Goal: Information Seeking & Learning: Understand process/instructions

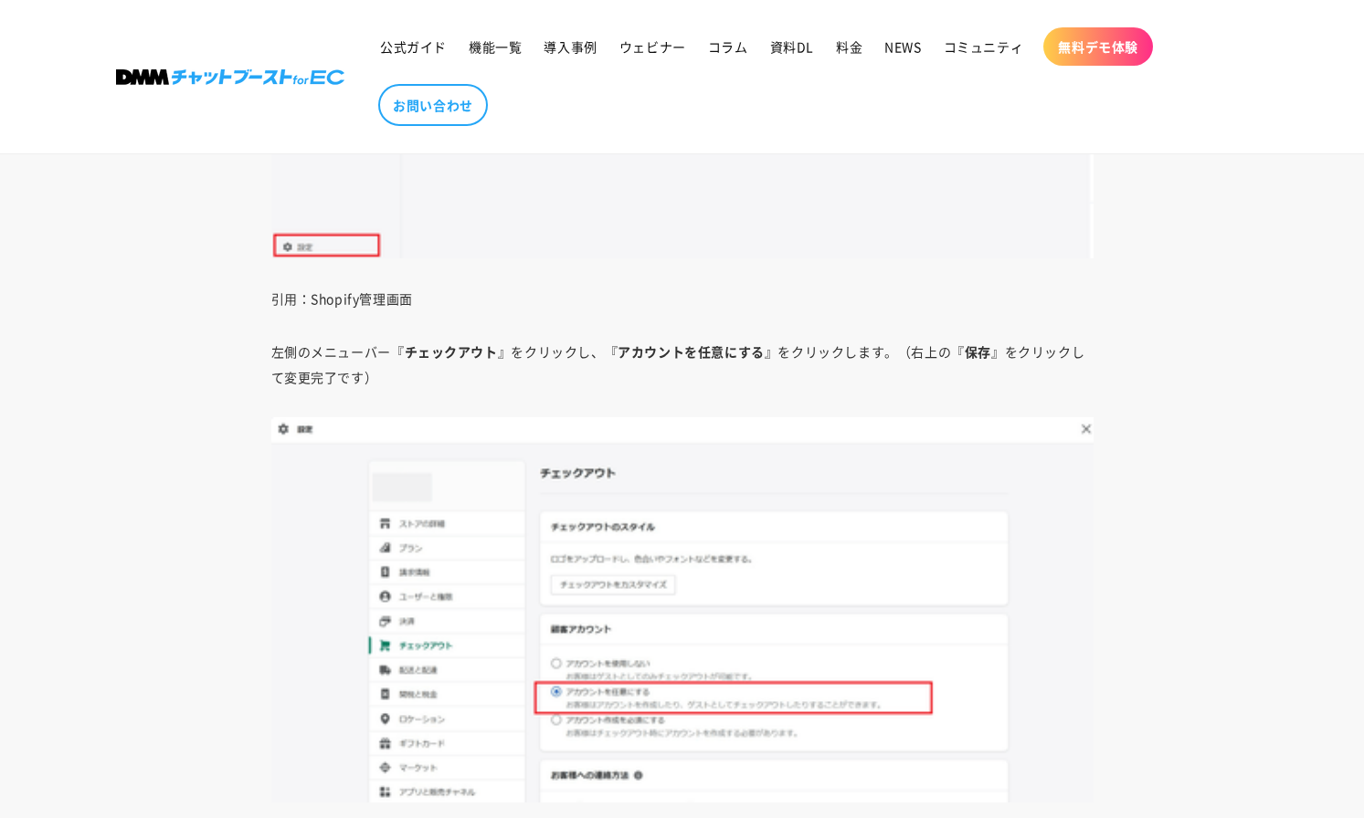
scroll to position [2740, 0]
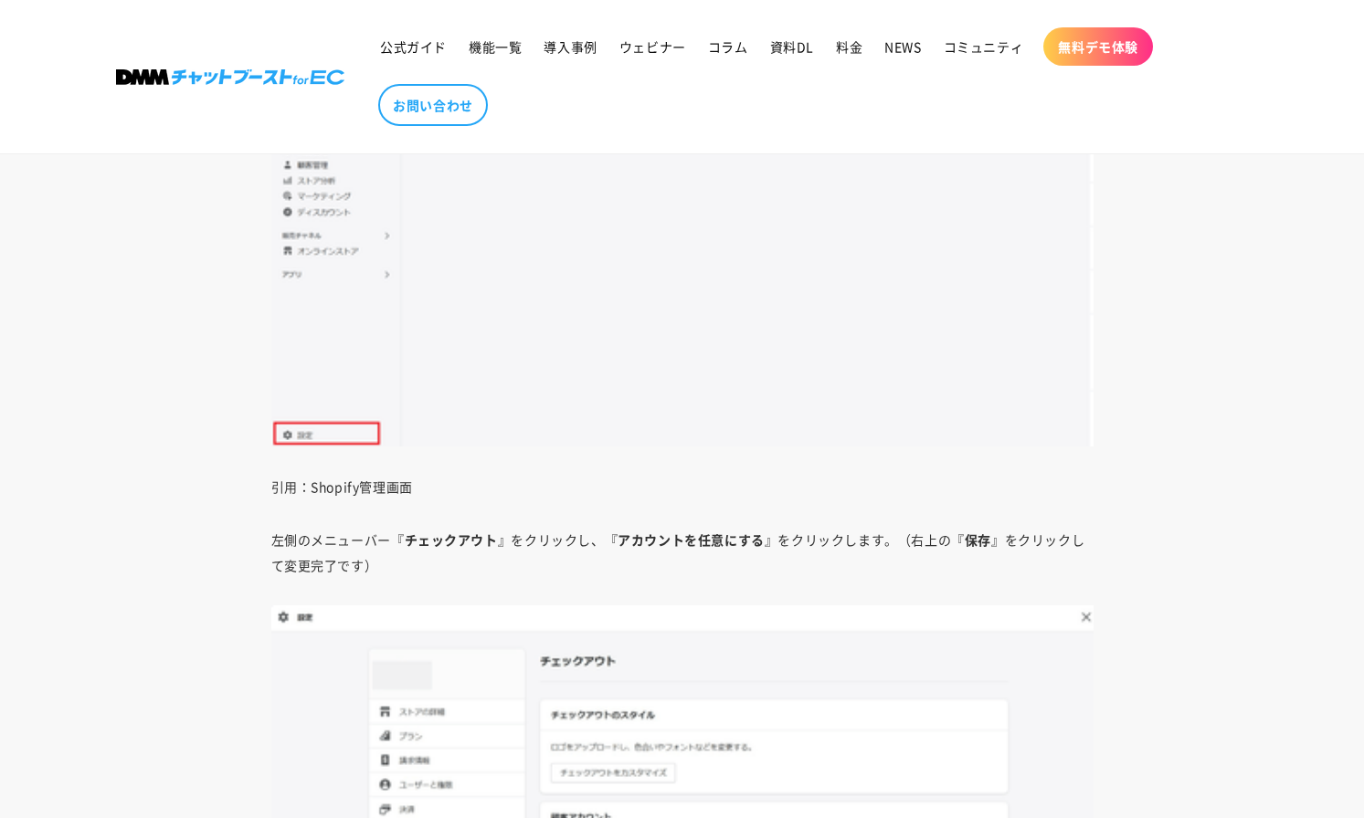
click at [1350, 66] on sticky-header "公式ガイド 機能一覧 導入事例 ウェビナー コラム 資料DL 料金 NEWS コミュニティ 無料デモ体験 NEWS" at bounding box center [682, 77] width 1364 height 154
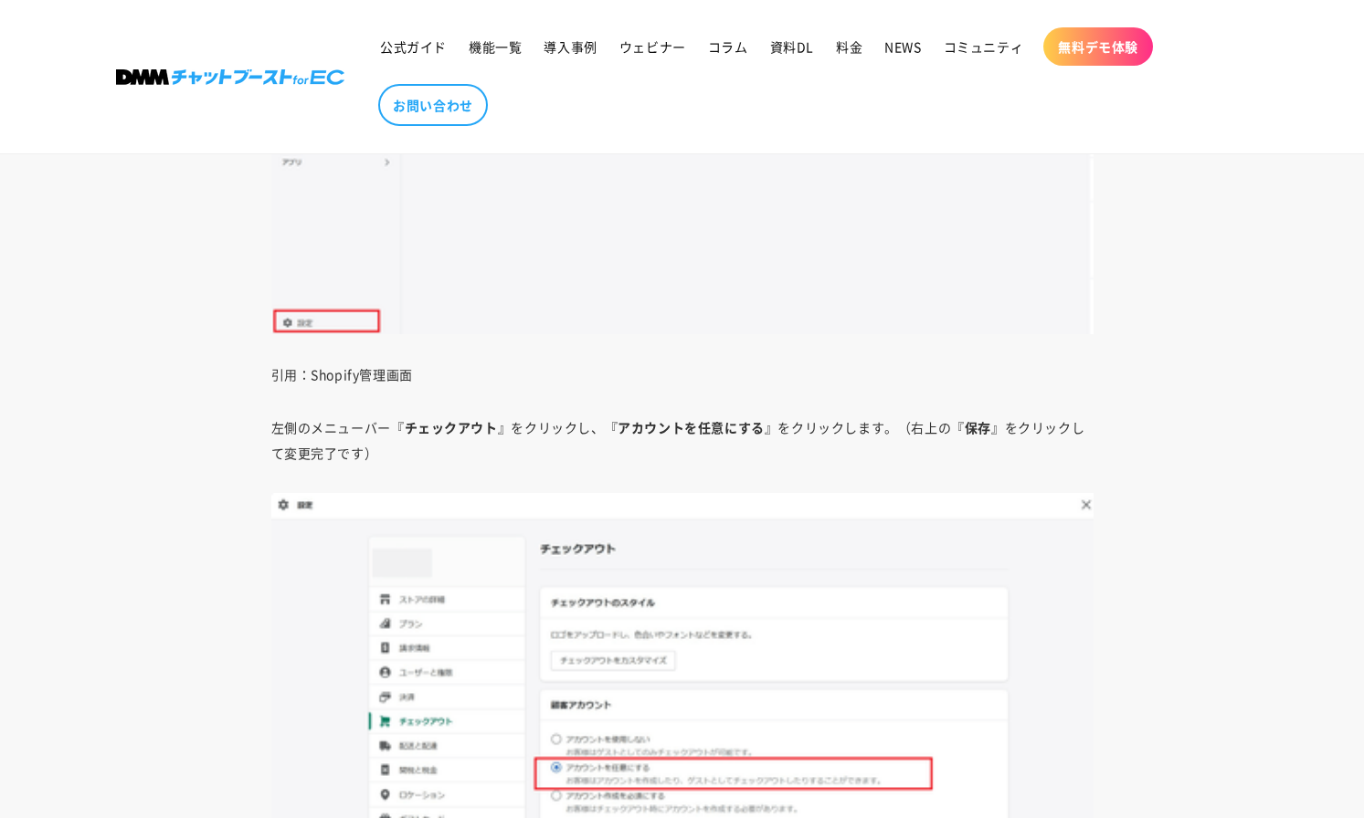
scroll to position [3105, 0]
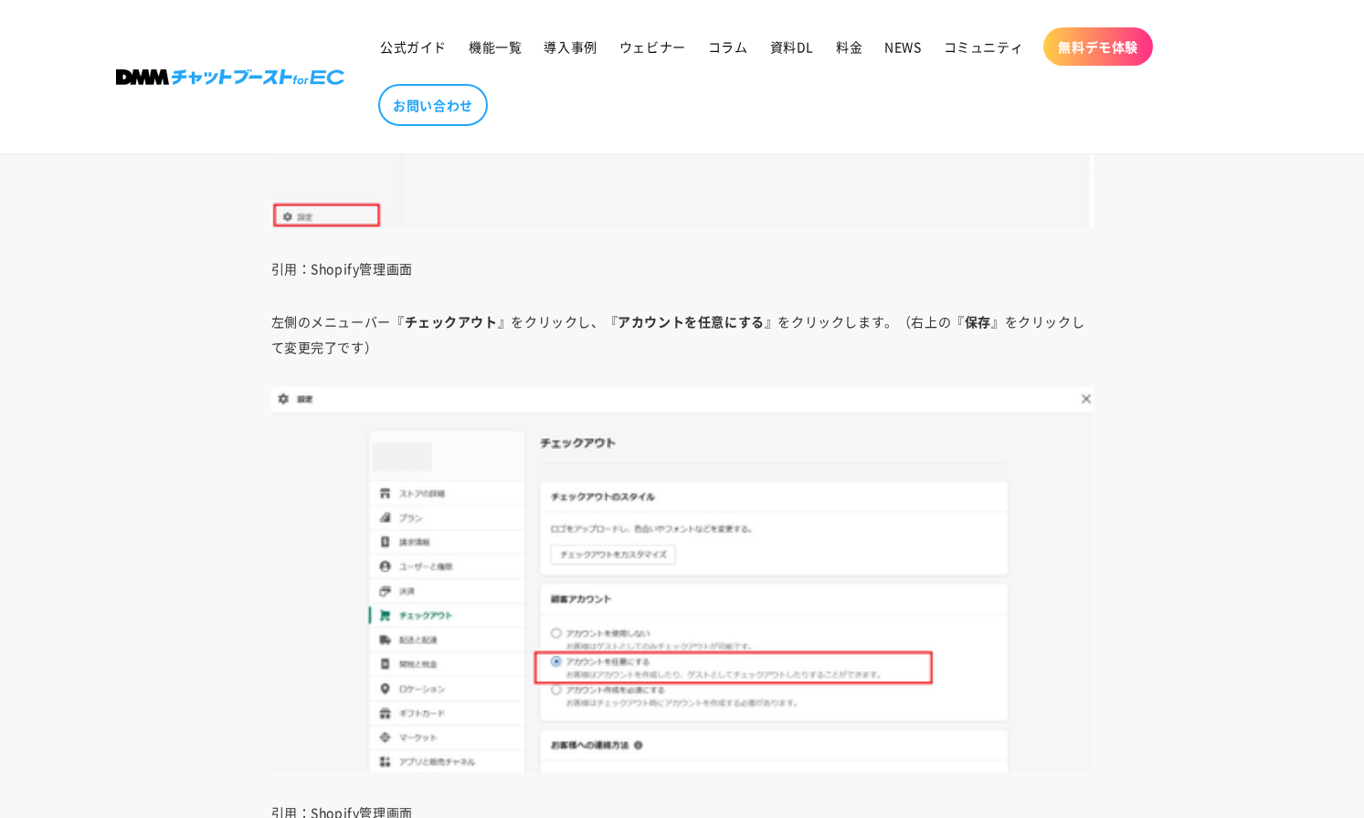
scroll to position [2923, 0]
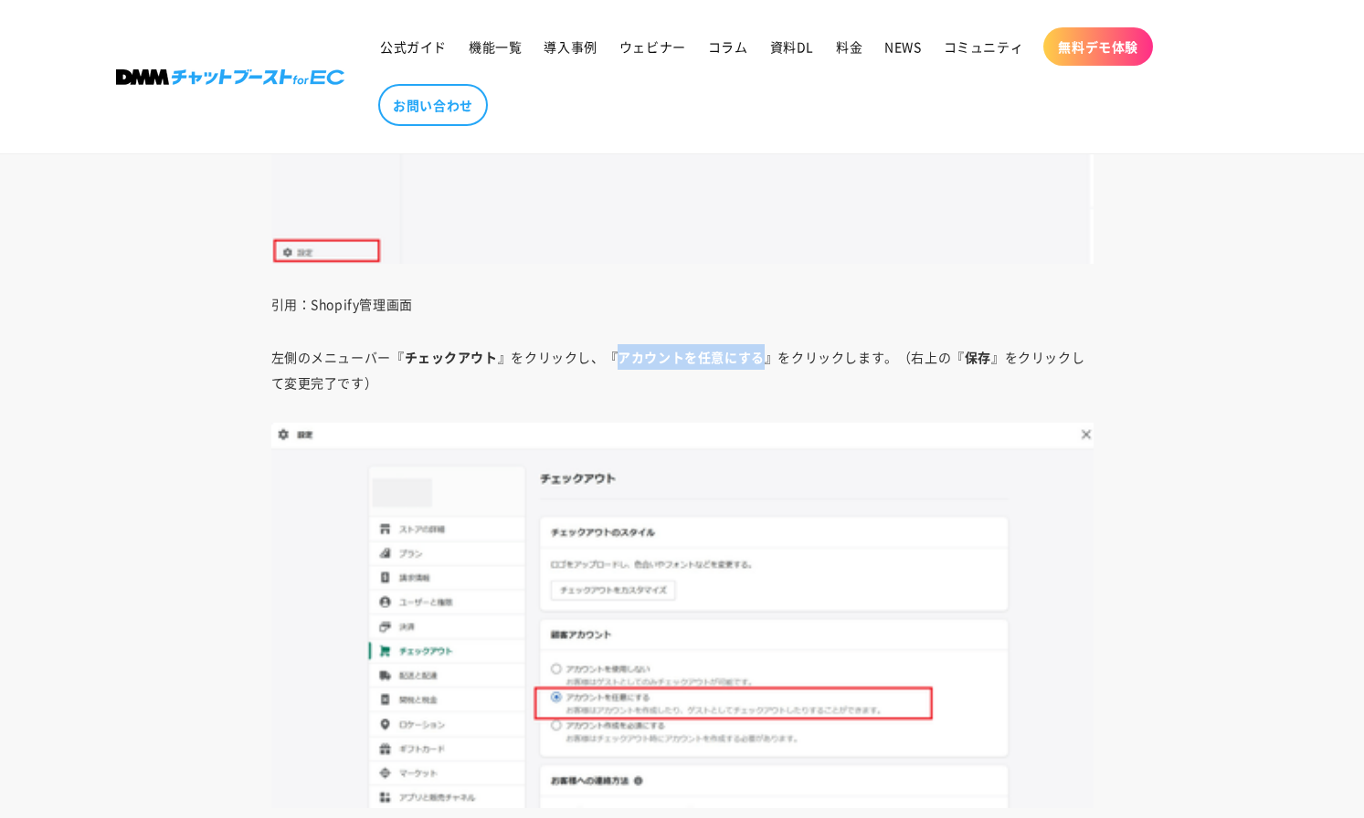
drag, startPoint x: 617, startPoint y: 357, endPoint x: 764, endPoint y: 356, distance: 147.1
click at [764, 356] on p "左側のメニューバー『 チェックアウト 』をクリックし、『 アカウントを任意にする 』をクリックします。（右上の『 保存 』をクリックして変更完了です）" at bounding box center [682, 369] width 822 height 51
copy strong "アカウントを任意にする"
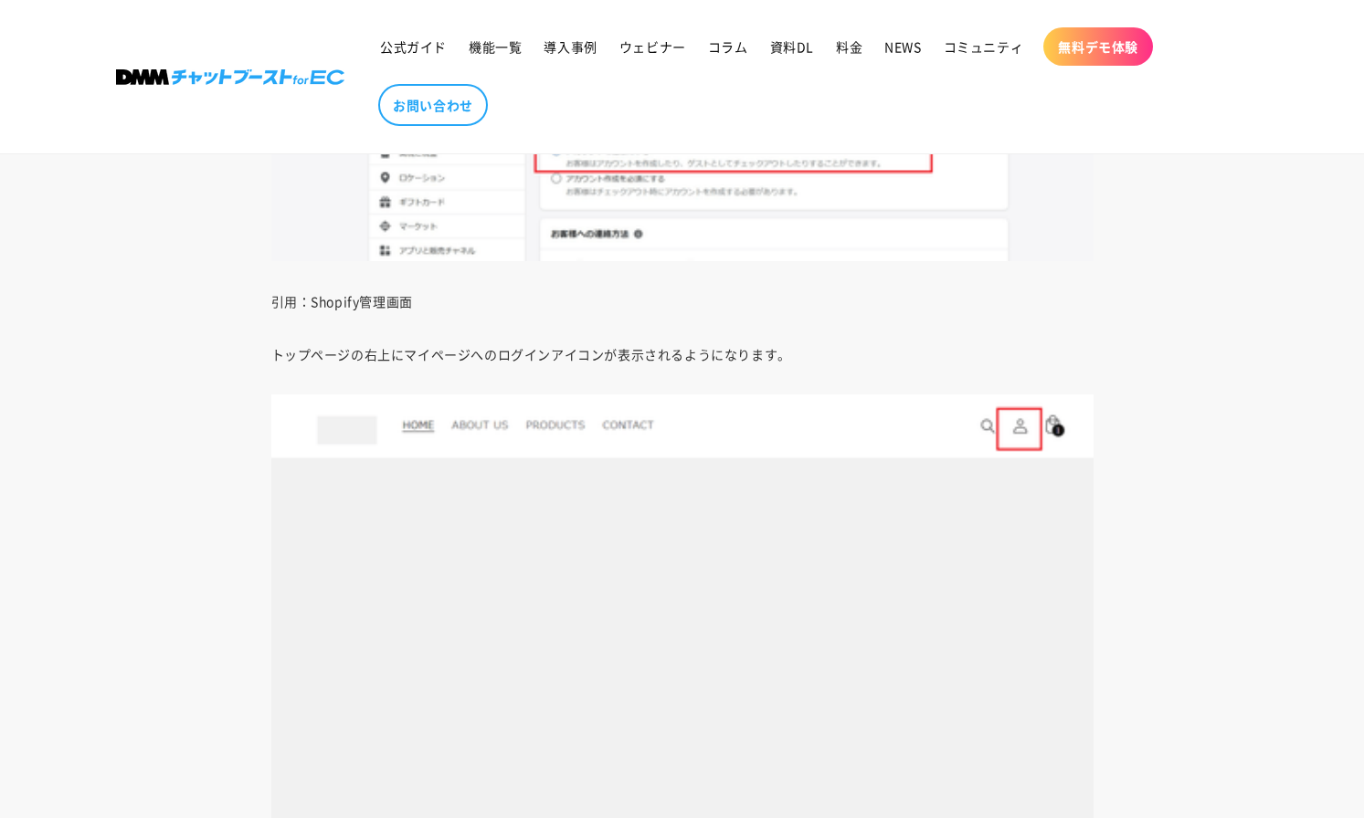
scroll to position [3471, 0]
drag, startPoint x: 268, startPoint y: 351, endPoint x: 797, endPoint y: 353, distance: 529.8
copy p "トップページの右上にマイページへのログインアイコンが表示されるようになります。"
